Goal: Find specific page/section: Find specific page/section

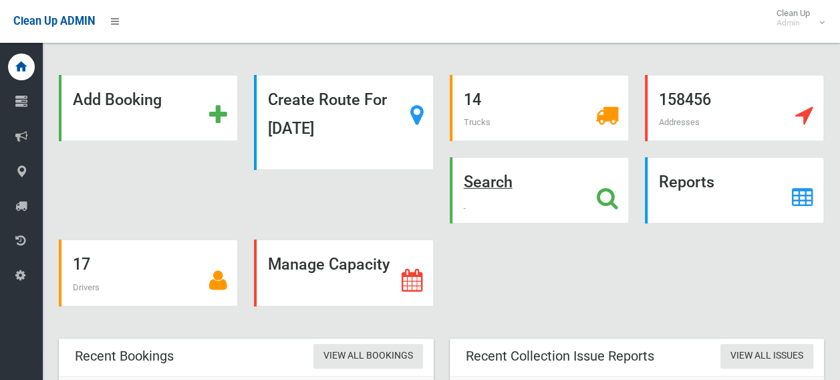
click at [611, 192] on icon at bounding box center [607, 197] width 21 height 23
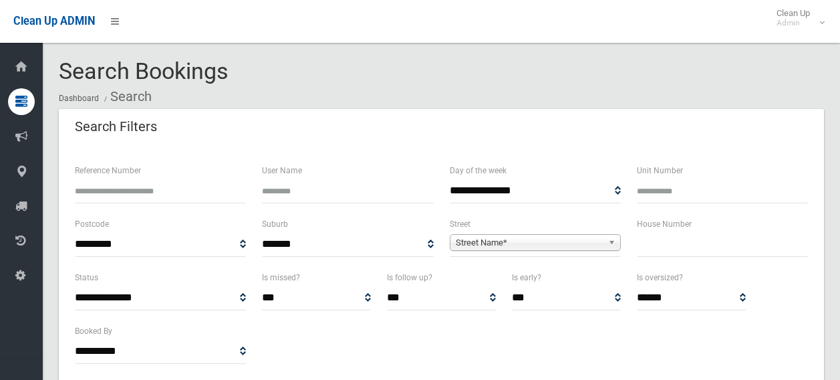
select select
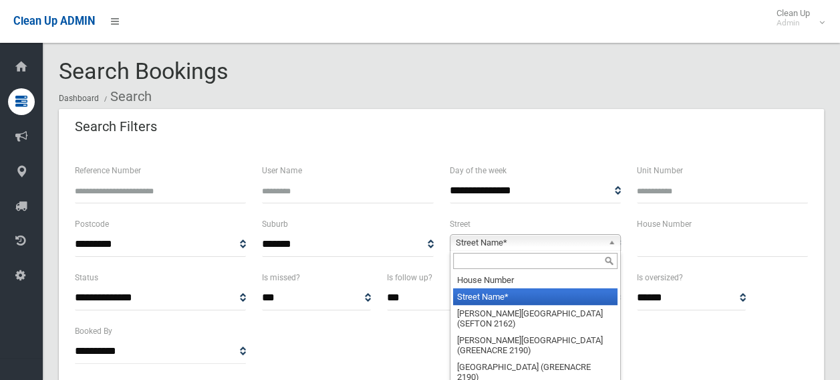
click at [559, 239] on span "Street Name*" at bounding box center [529, 243] width 147 height 16
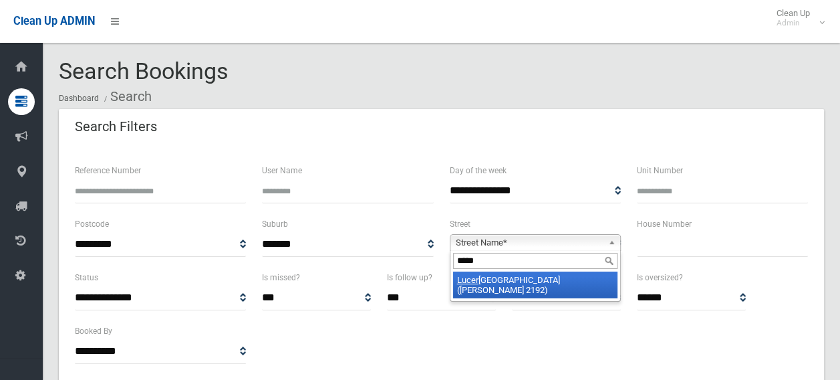
type input "*****"
click at [555, 276] on li "Lucer ne Street (BELMORE 2192)" at bounding box center [535, 284] width 164 height 27
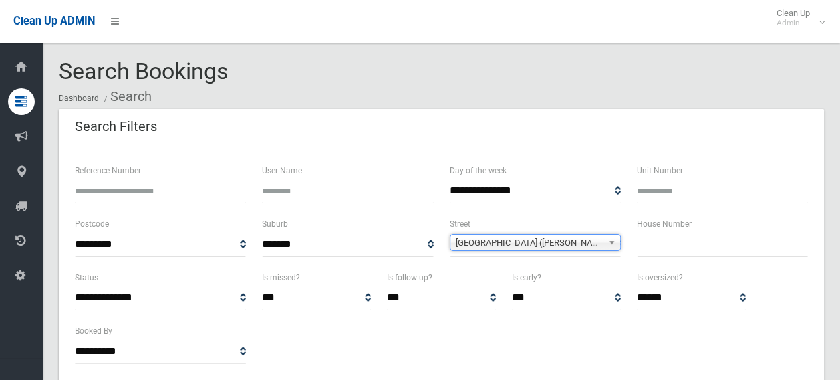
click at [640, 246] on input "text" at bounding box center [722, 244] width 171 height 25
type input "**"
select select
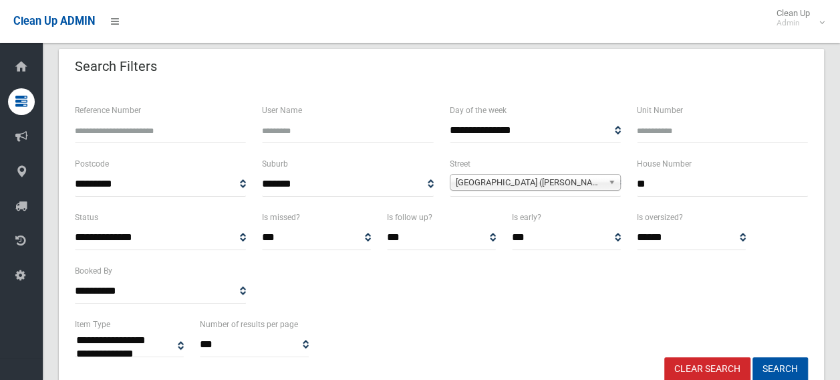
scroll to position [134, 0]
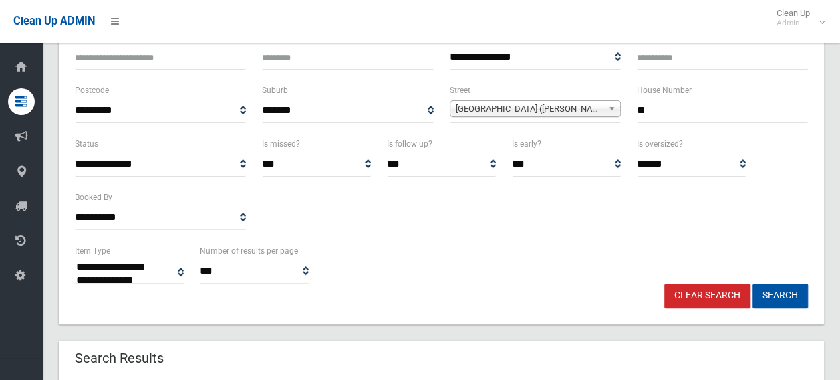
click at [699, 298] on link "Clear Search" at bounding box center [707, 295] width 86 height 25
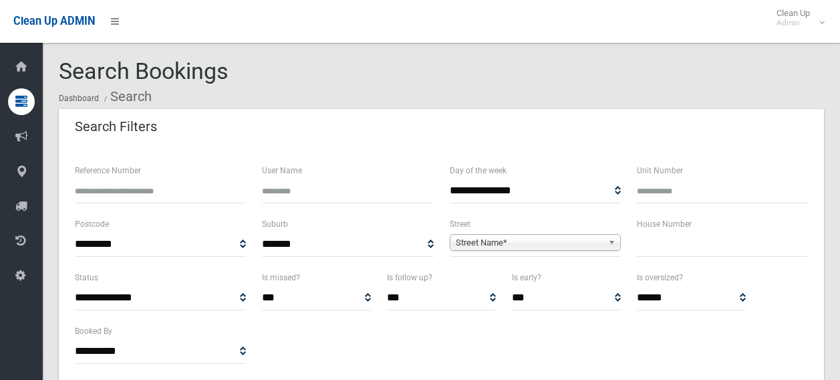
select select
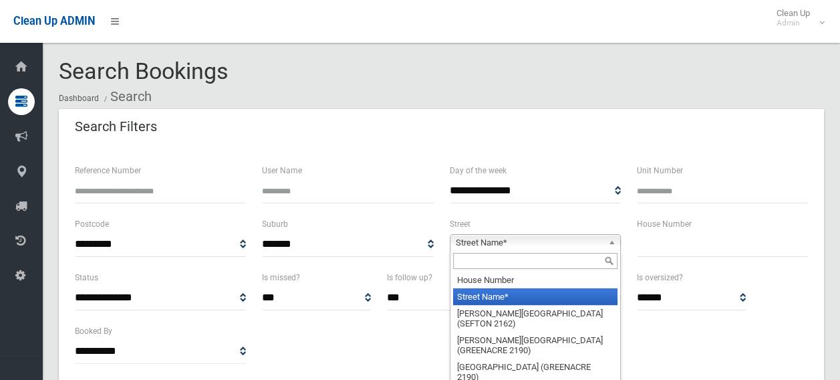
click at [589, 237] on span "Street Name*" at bounding box center [529, 243] width 147 height 16
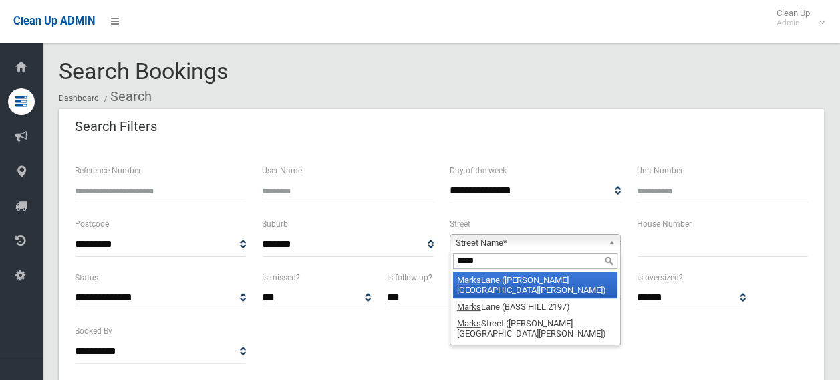
type input "*****"
click at [553, 278] on li "Marks Lane (CHESTER HILL 2162)" at bounding box center [535, 284] width 164 height 27
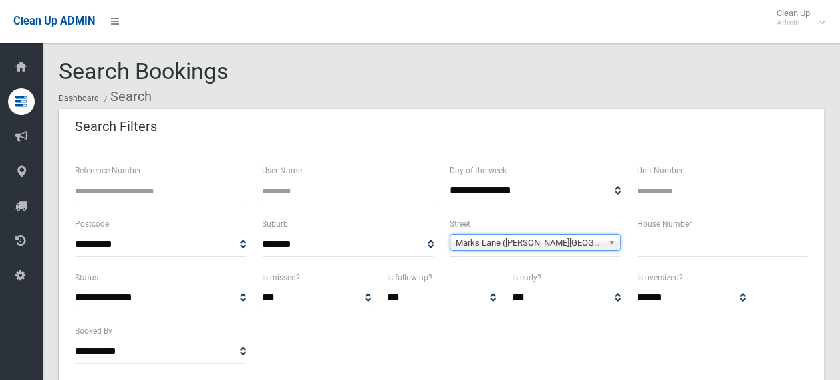
click at [649, 243] on input "text" at bounding box center [722, 244] width 171 height 25
type input "**"
select select
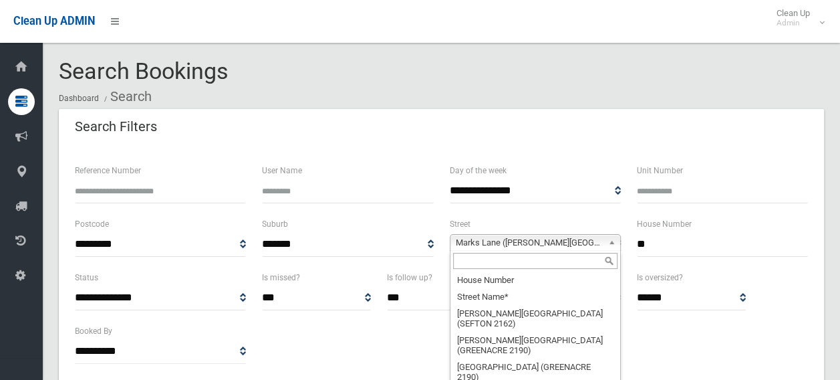
scroll to position [24915, 0]
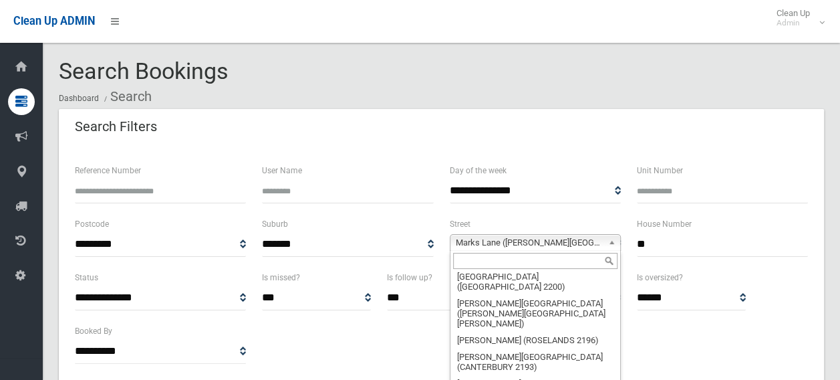
click at [591, 235] on span "Marks Lane (CHESTER HILL 2162)" at bounding box center [529, 243] width 147 height 16
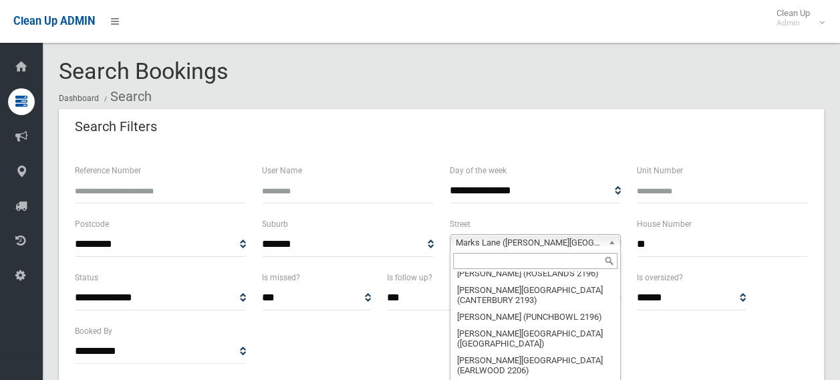
scroll to position [25049, 0]
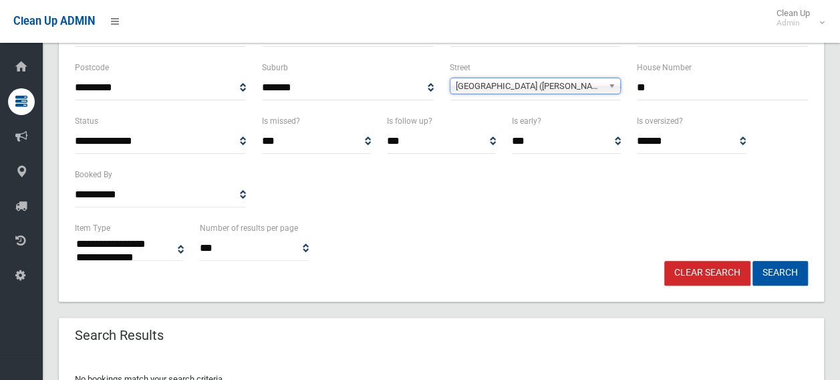
scroll to position [200, 0]
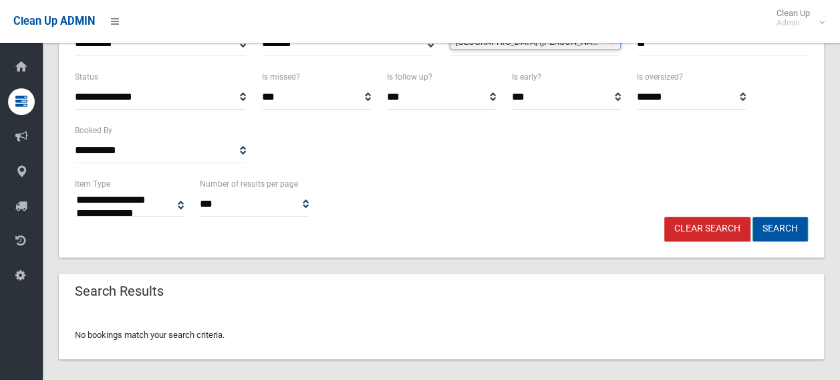
click at [790, 222] on button "Search" at bounding box center [779, 229] width 55 height 25
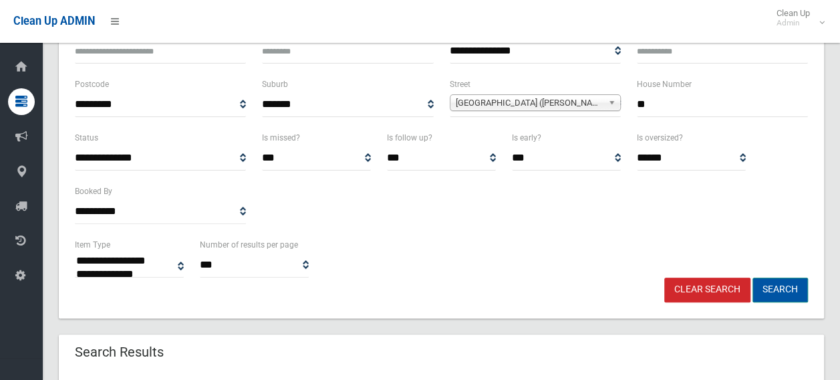
scroll to position [0, 0]
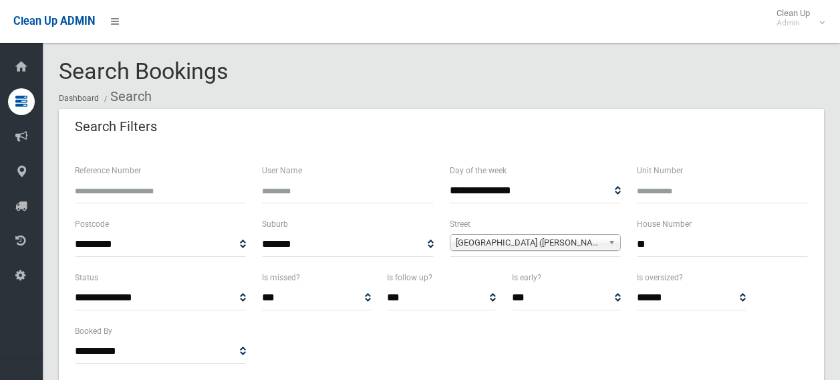
select select
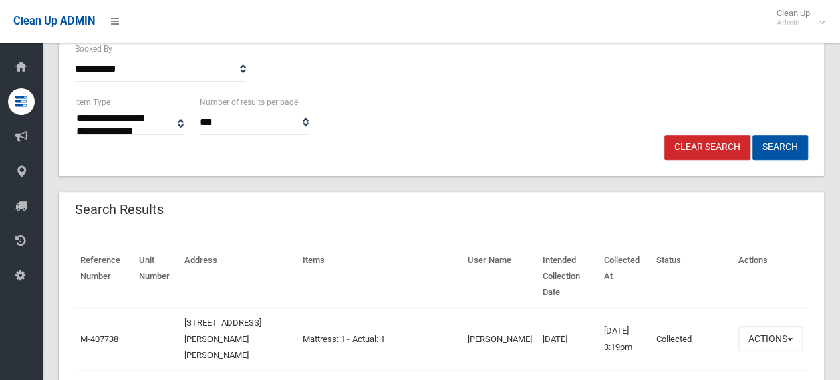
scroll to position [401, 0]
